Goal: Task Accomplishment & Management: Use online tool/utility

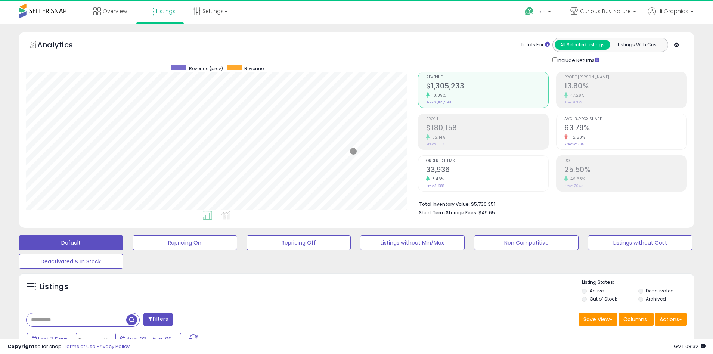
scroll to position [153, 392]
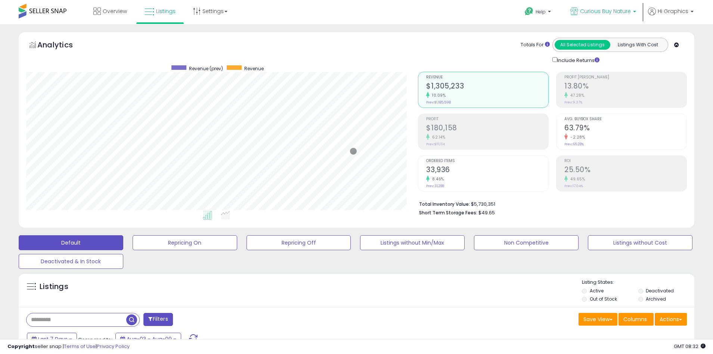
click at [607, 11] on span "Curious Buy Nature" at bounding box center [605, 10] width 51 height 7
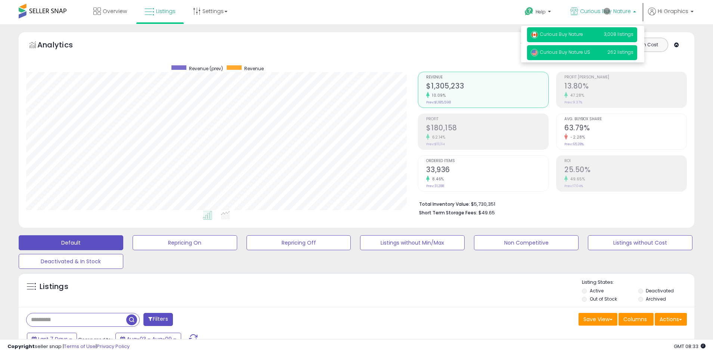
click at [582, 53] on span "Curious Buy Nature US" at bounding box center [560, 52] width 59 height 6
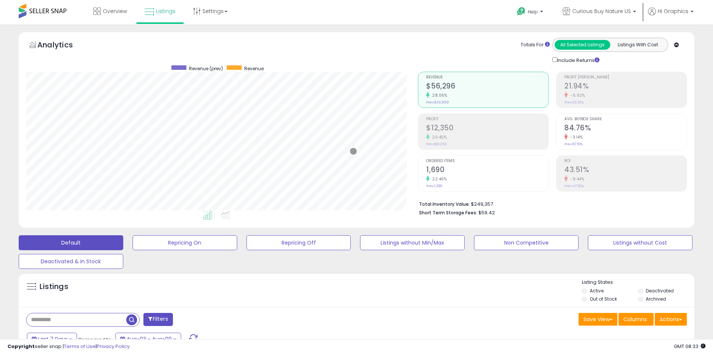
scroll to position [142, 0]
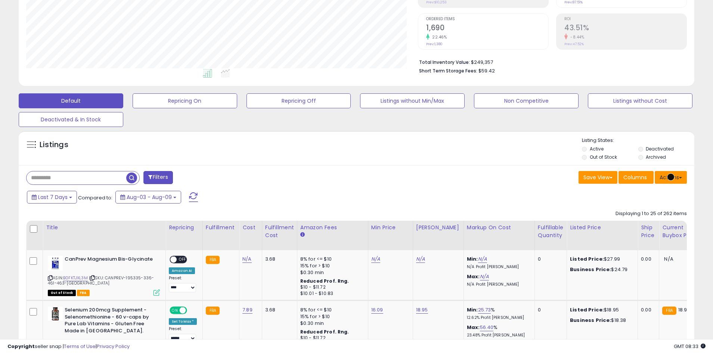
click at [671, 177] on button "Actions" at bounding box center [670, 177] width 32 height 13
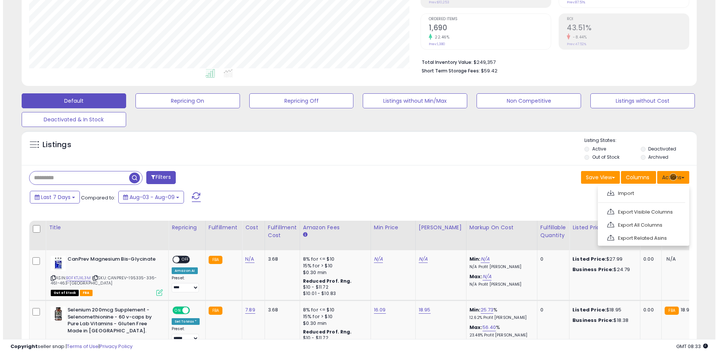
scroll to position [158, 0]
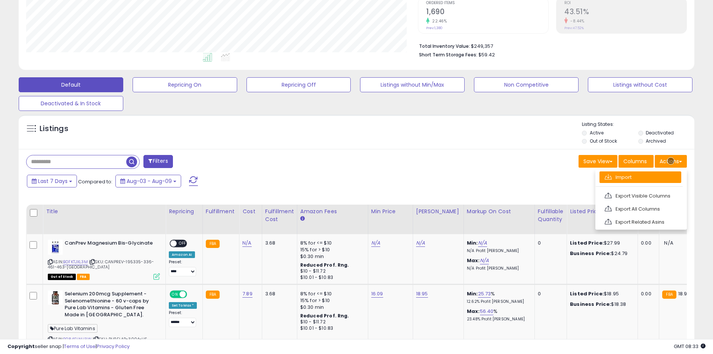
click at [640, 177] on link "Import" at bounding box center [640, 177] width 82 height 12
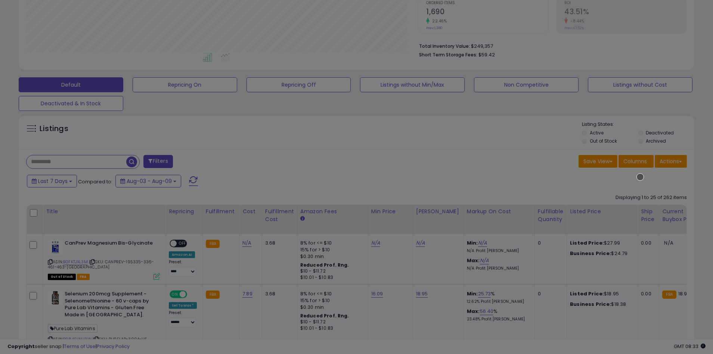
scroll to position [153, 395]
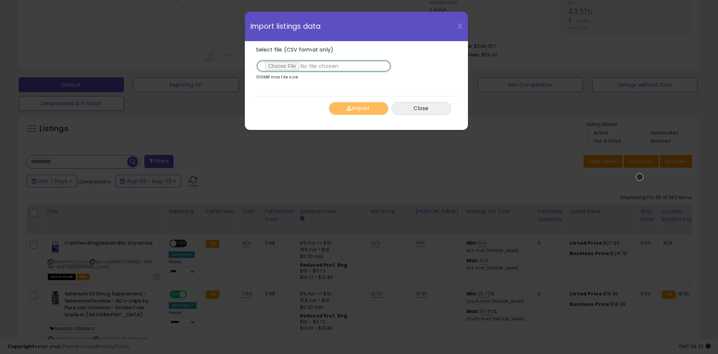
click at [322, 66] on input "Select file (CSV format only)" at bounding box center [324, 66] width 136 height 13
type input "**********"
click at [358, 108] on button "Import" at bounding box center [359, 108] width 60 height 13
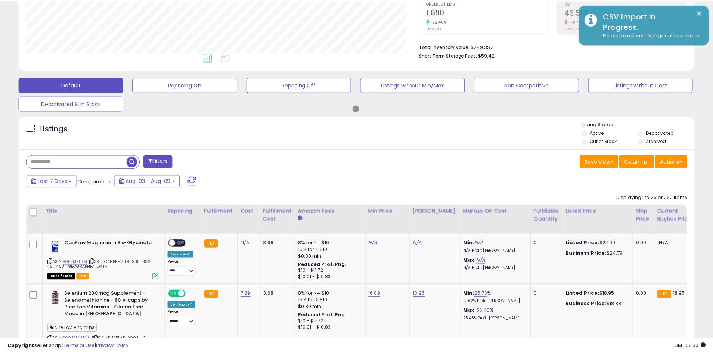
scroll to position [373199, 372961]
